Goal: Transaction & Acquisition: Book appointment/travel/reservation

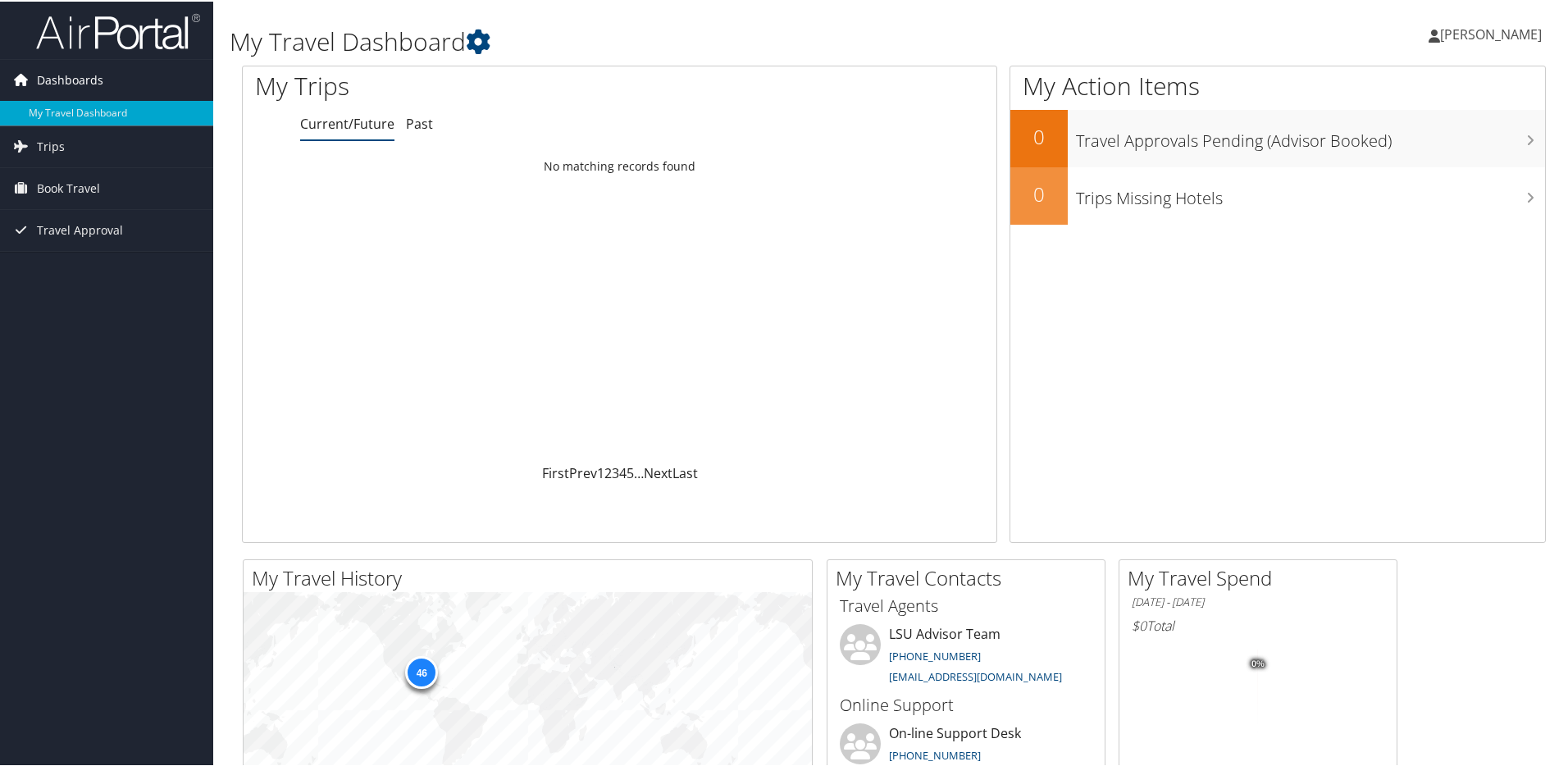
click at [52, 73] on span "Dashboards" at bounding box center [70, 78] width 67 height 41
click at [89, 76] on span "Dashboards" at bounding box center [70, 78] width 67 height 41
click at [86, 108] on link "My Travel Dashboard" at bounding box center [107, 112] width 213 height 25
click at [60, 189] on span "Book Travel" at bounding box center [68, 187] width 63 height 41
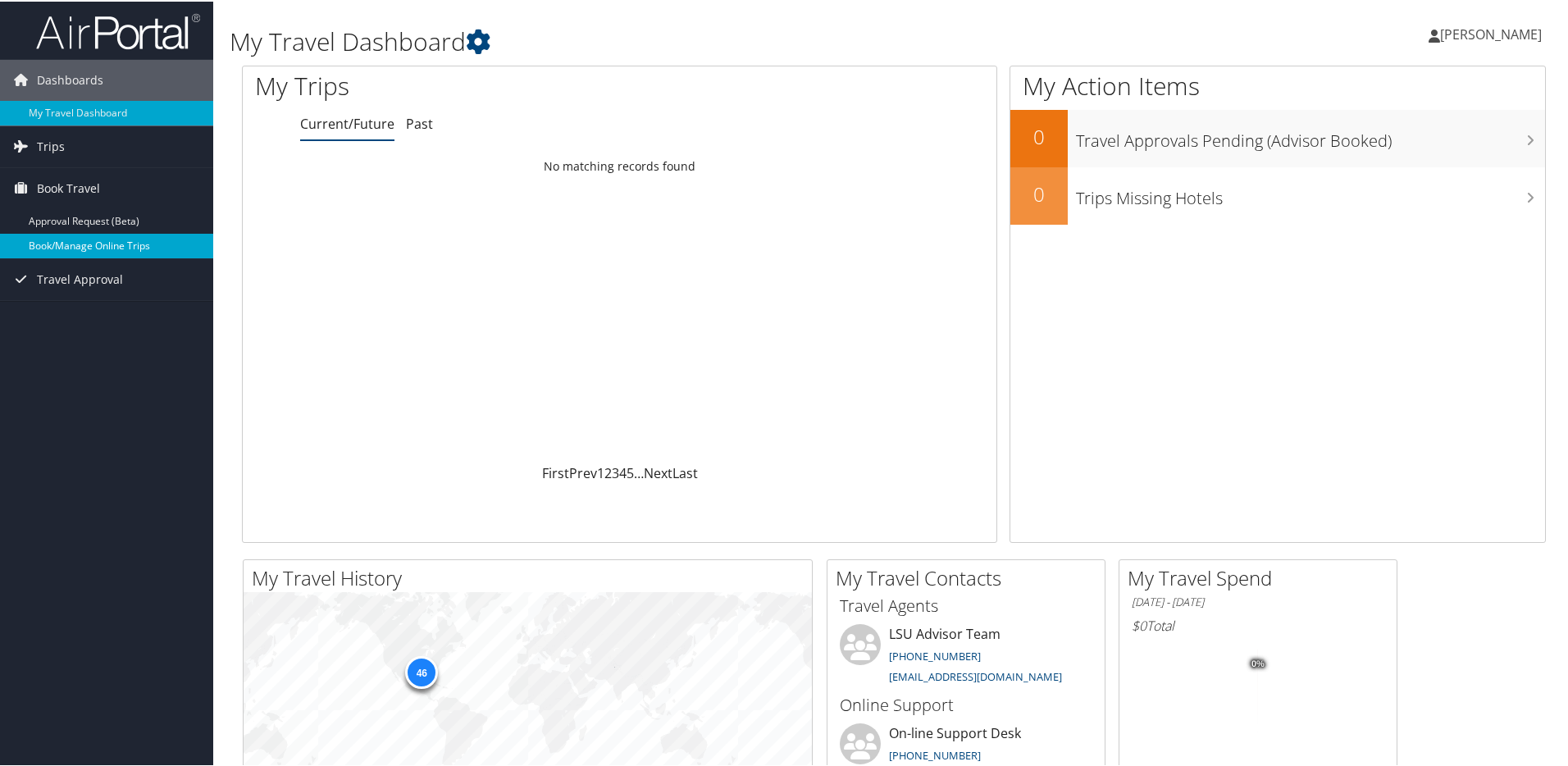
click at [156, 240] on link "Book/Manage Online Trips" at bounding box center [107, 245] width 213 height 25
